Goal: Navigation & Orientation: Find specific page/section

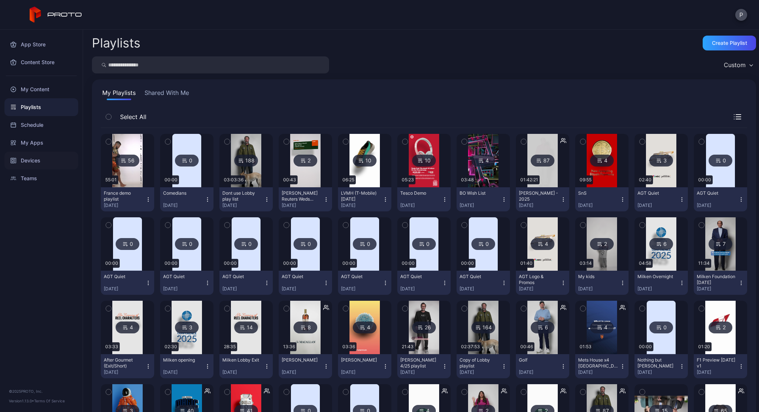
click at [42, 166] on div "Devices" at bounding box center [41, 161] width 74 height 18
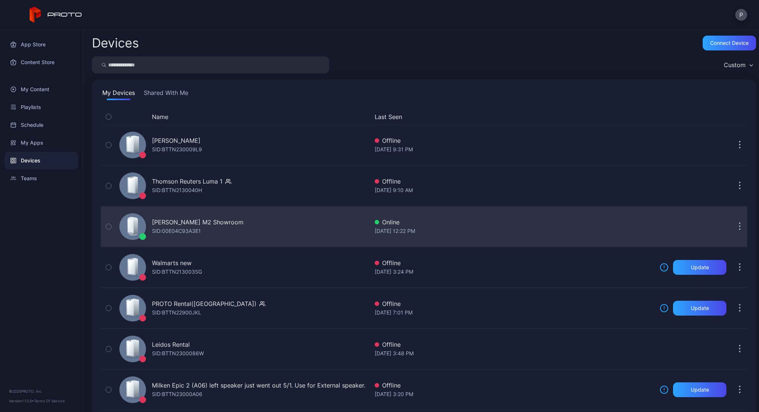
click at [237, 222] on div "[PERSON_NAME] M2 Showroom SID: 00E04C93A3E1" at bounding box center [242, 226] width 252 height 37
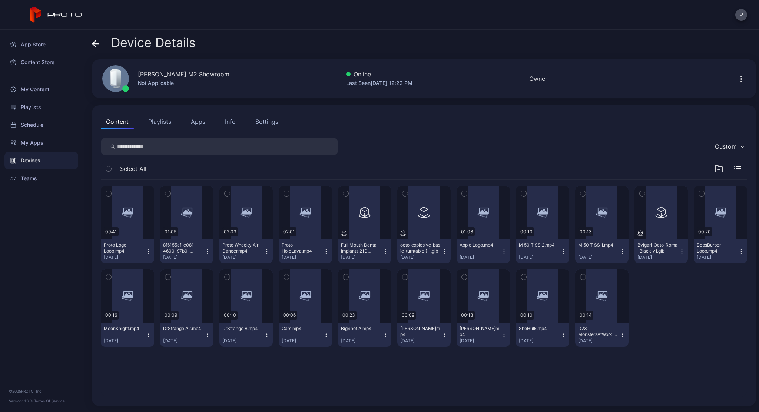
click at [736, 86] on div "[PERSON_NAME] M2 Showroom Not Applicable Online Last Seen [DATE] 12:22 PM Owner" at bounding box center [424, 78] width 664 height 39
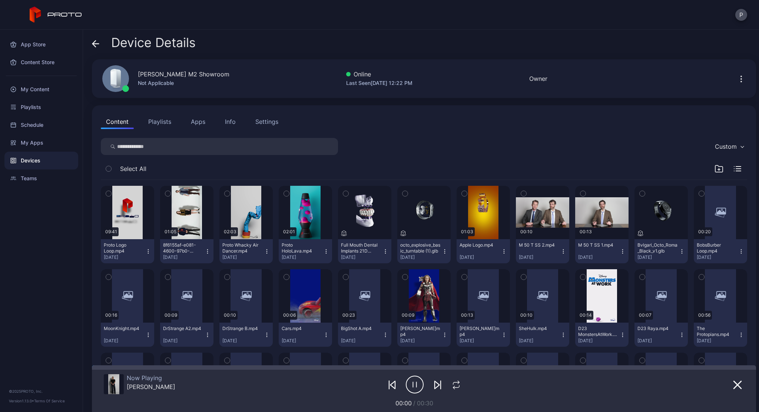
click at [737, 81] on icon "button" at bounding box center [741, 79] width 9 height 9
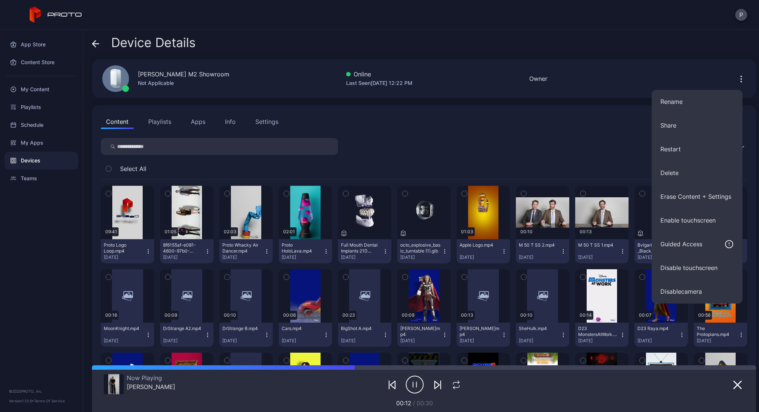
click at [572, 96] on div "Frances M2 Showroom Not Applicable Online Last Seen Aug 28, 2025 at 12:22 PM Ow…" at bounding box center [424, 78] width 664 height 39
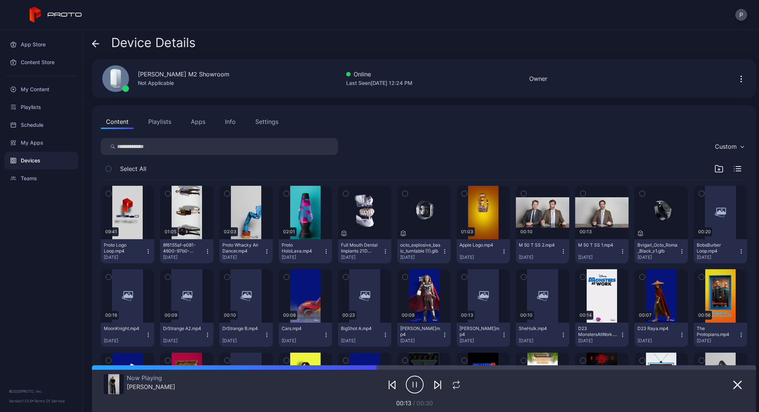
click at [96, 43] on icon at bounding box center [95, 43] width 7 height 7
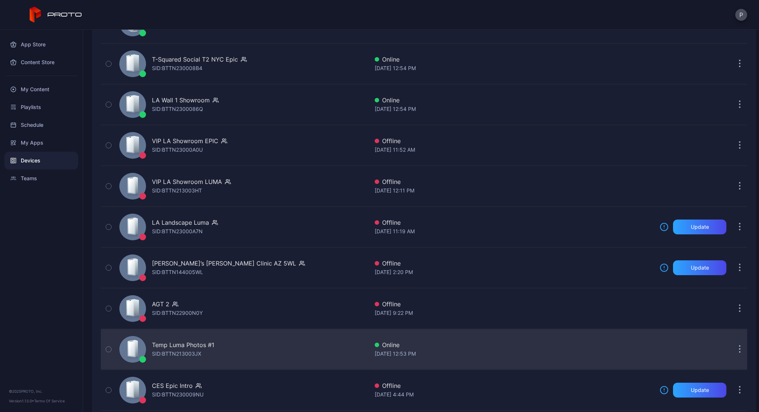
scroll to position [630, 0]
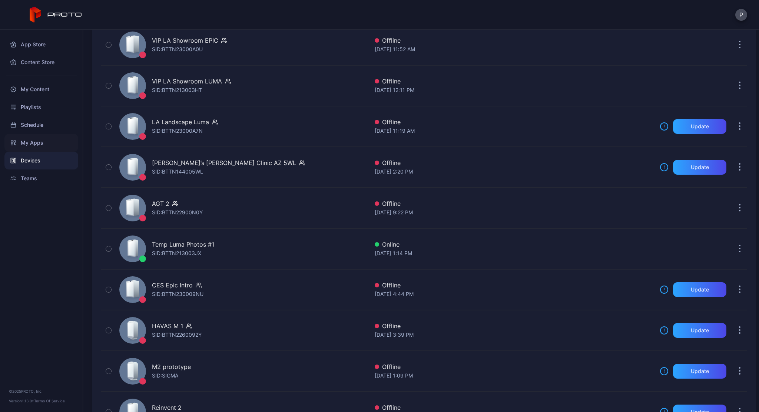
click at [39, 145] on div "My Apps" at bounding box center [41, 143] width 74 height 18
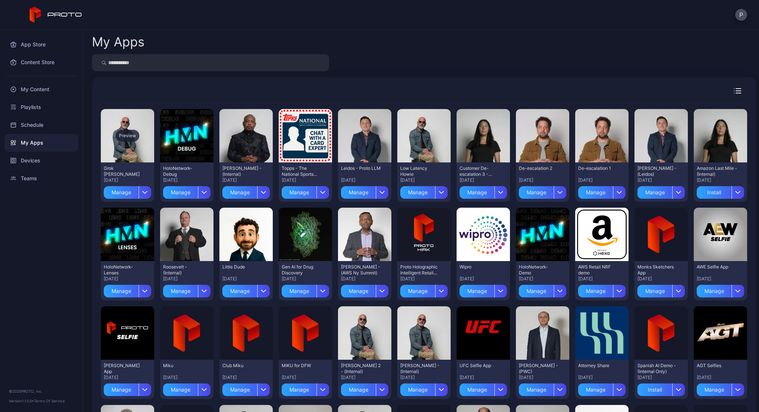
click at [130, 134] on div "Preview" at bounding box center [128, 136] width 24 height 12
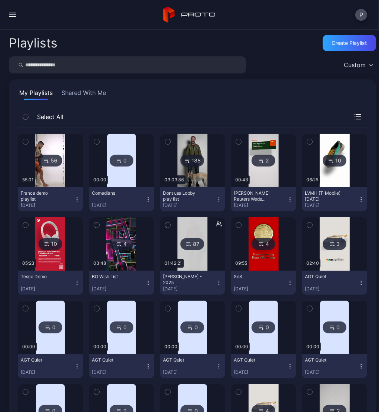
click at [14, 14] on button "button" at bounding box center [12, 14] width 15 height 15
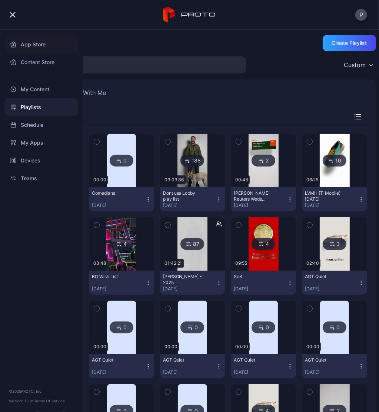
click at [35, 47] on div "App Store" at bounding box center [41, 45] width 74 height 18
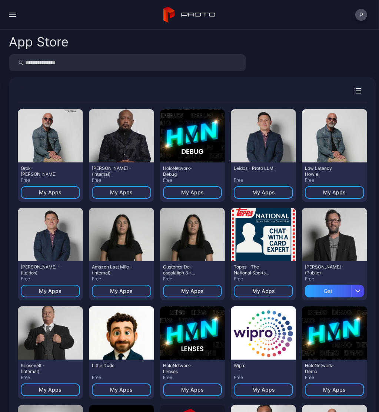
click at [16, 10] on button "button" at bounding box center [12, 14] width 15 height 15
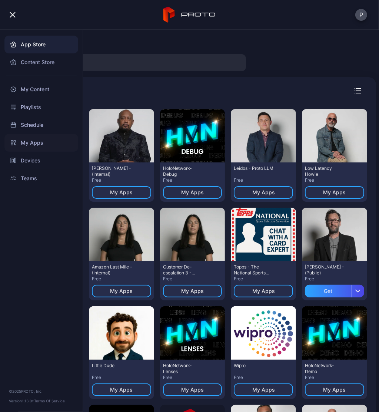
click at [38, 147] on div "My Apps" at bounding box center [41, 143] width 74 height 18
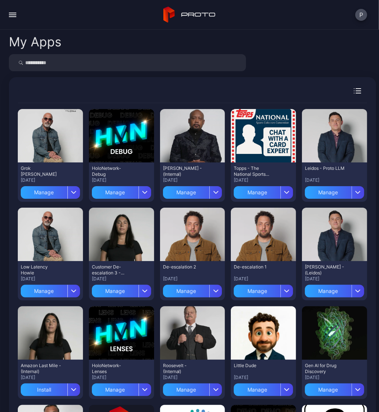
click at [43, 70] on input "search" at bounding box center [127, 62] width 237 height 17
click at [13, 13] on div "button" at bounding box center [12, 13] width 7 height 1
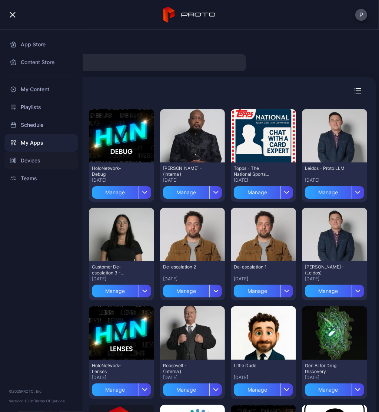
click at [37, 162] on div "Devices" at bounding box center [41, 161] width 74 height 18
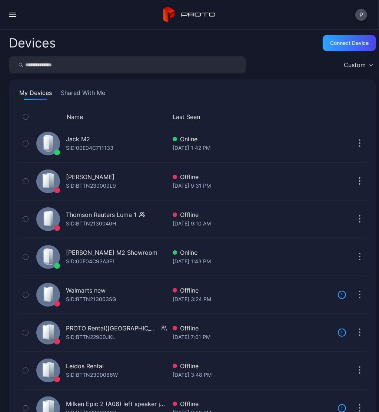
click at [7, 12] on button "button" at bounding box center [12, 14] width 15 height 15
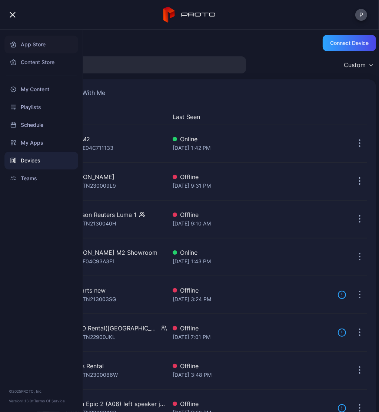
click at [23, 46] on div "App Store" at bounding box center [41, 45] width 74 height 18
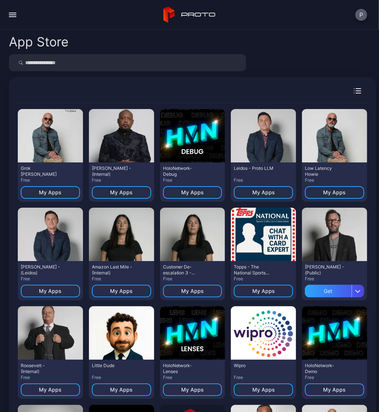
click at [360, 16] on button "P" at bounding box center [362, 15] width 12 height 12
